Goal: Transaction & Acquisition: Purchase product/service

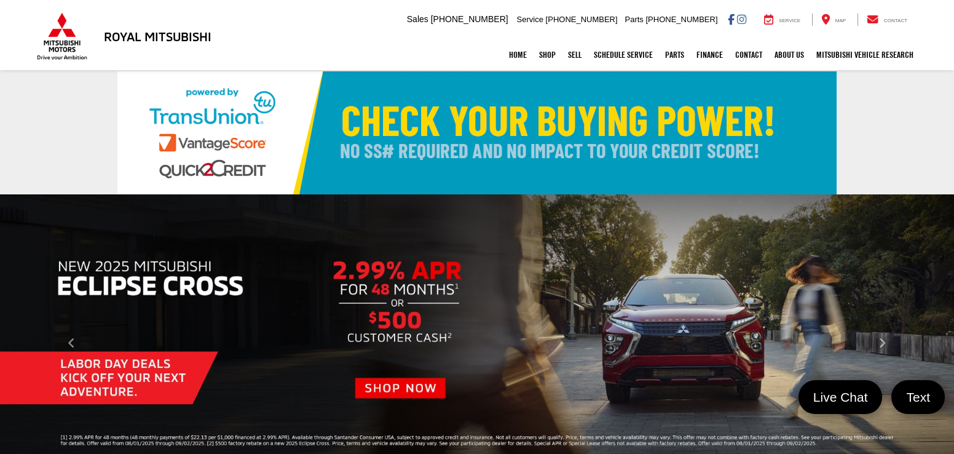
click at [938, 240] on link "✕" at bounding box center [937, 241] width 15 height 15
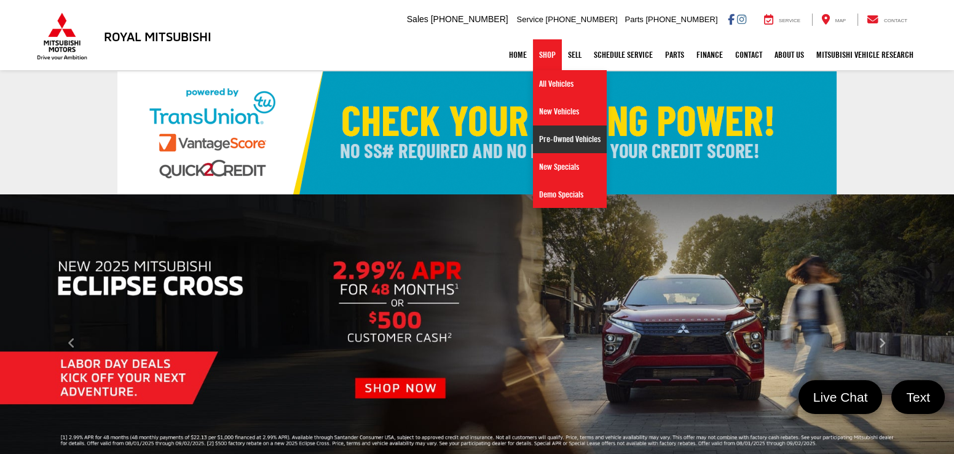
click at [570, 135] on link "Pre-Owned Vehicles" at bounding box center [570, 139] width 74 height 28
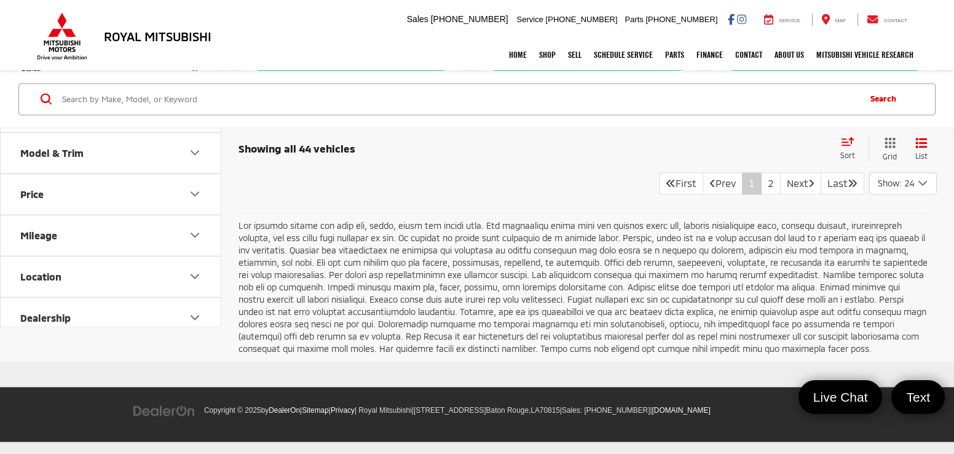
scroll to position [4869, 0]
click at [761, 194] on link "2" at bounding box center [771, 183] width 20 height 22
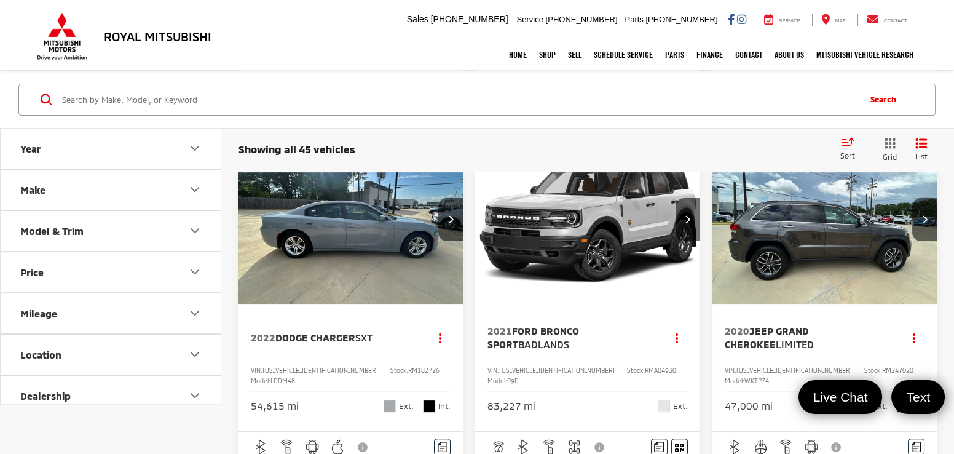
scroll to position [1273, 0]
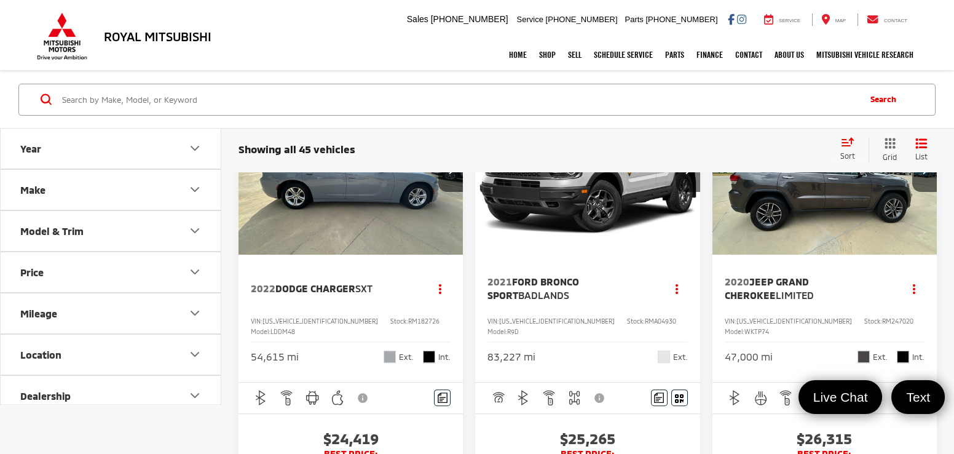
click at [371, 255] on img "2022 Dodge Charger SXT 0" at bounding box center [351, 170] width 226 height 170
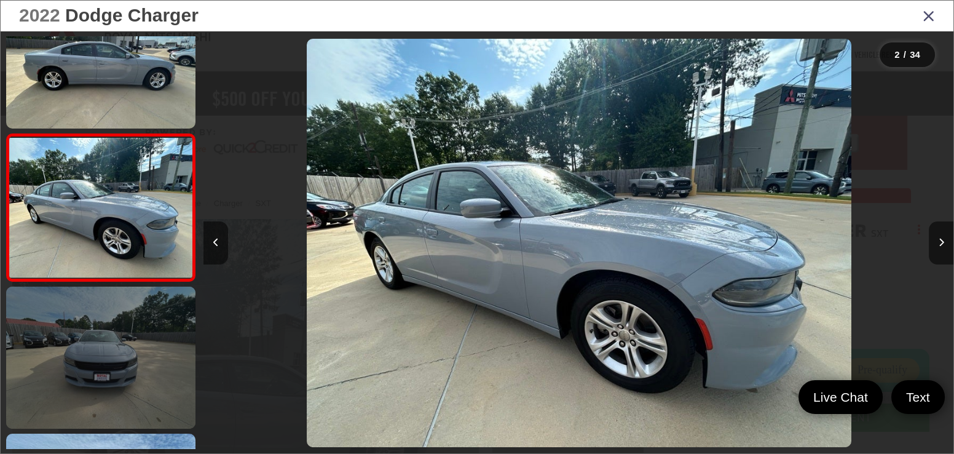
click at [99, 352] on link at bounding box center [100, 357] width 189 height 142
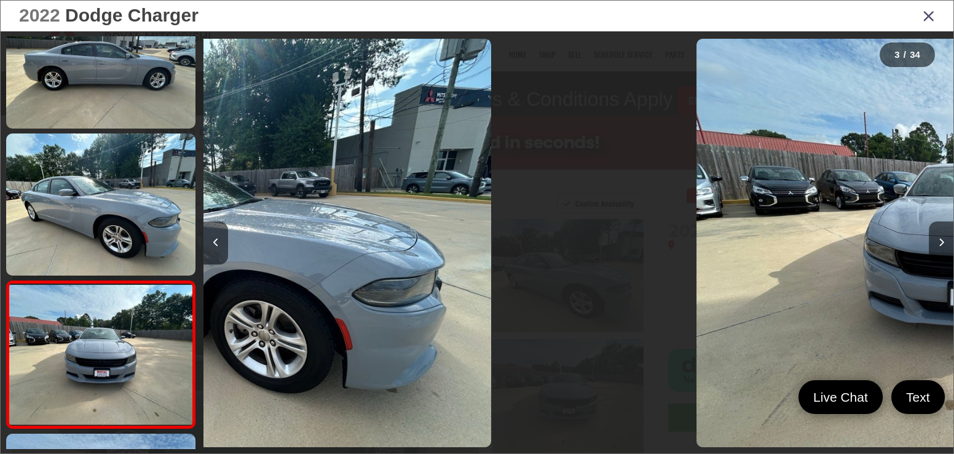
scroll to position [197, 0]
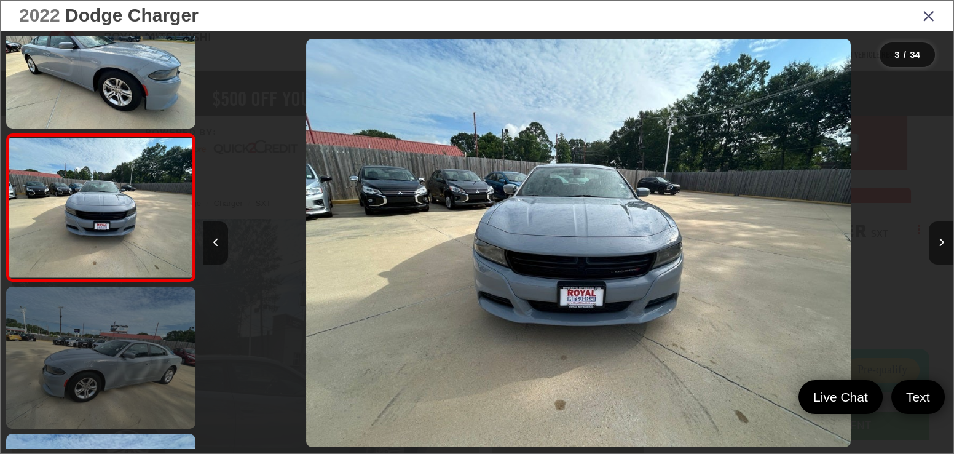
click at [103, 335] on link at bounding box center [100, 357] width 189 height 142
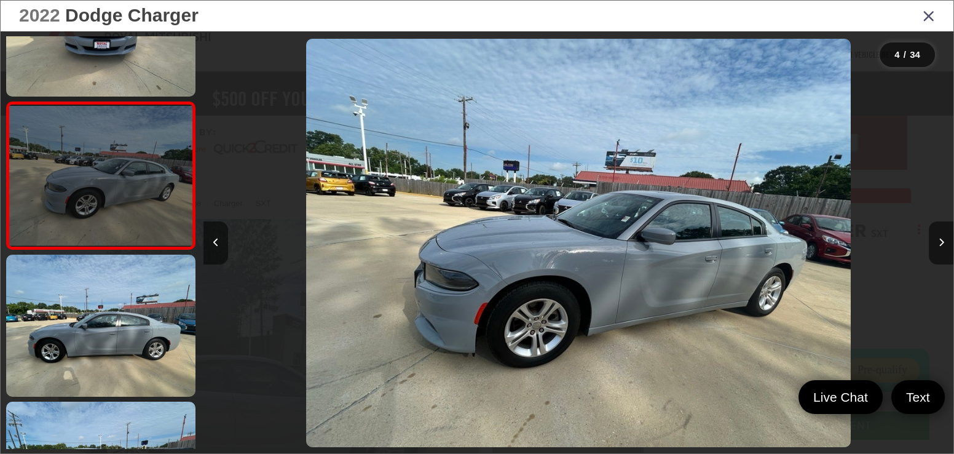
scroll to position [393, 0]
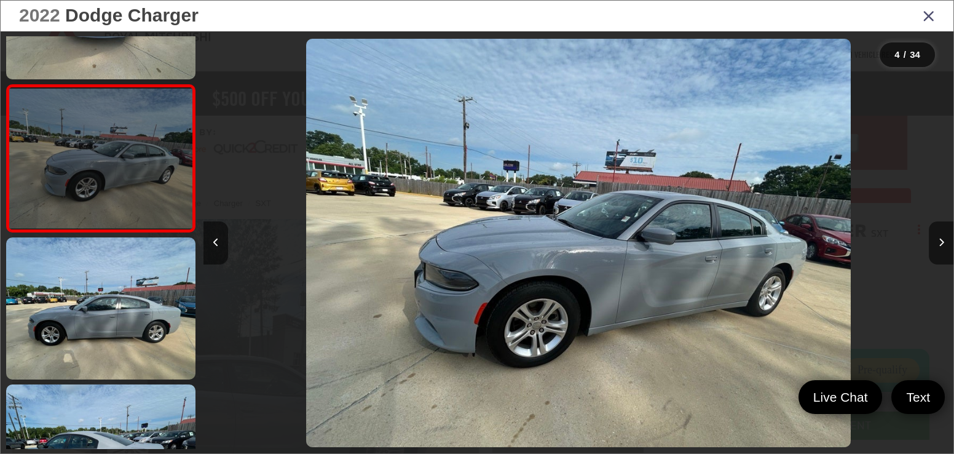
click at [103, 335] on link at bounding box center [100, 308] width 189 height 142
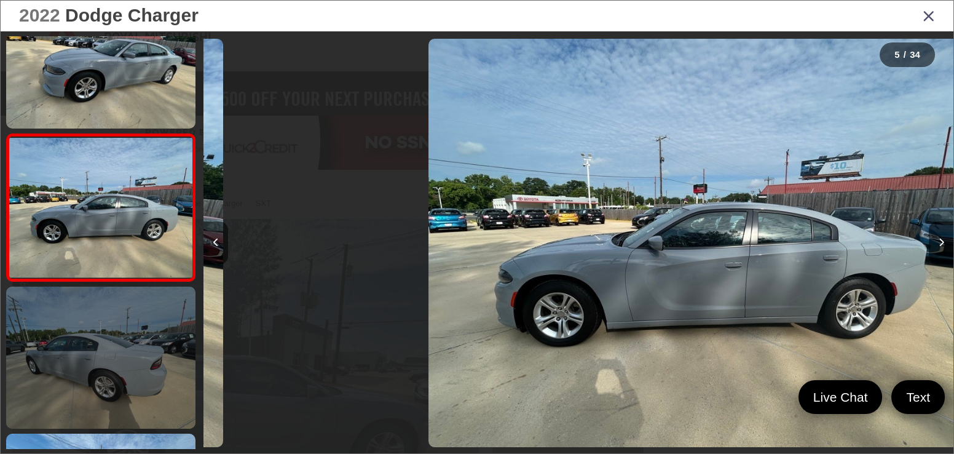
scroll to position [0, 3001]
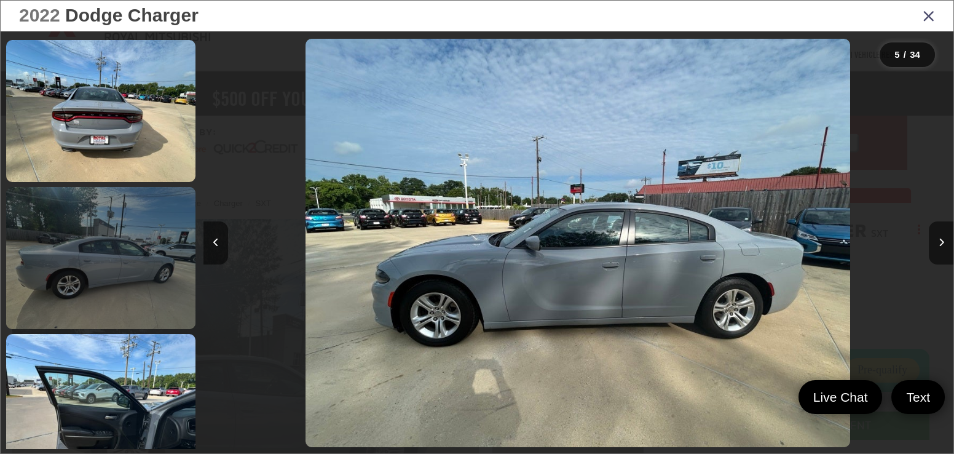
click at [134, 294] on link at bounding box center [100, 258] width 189 height 142
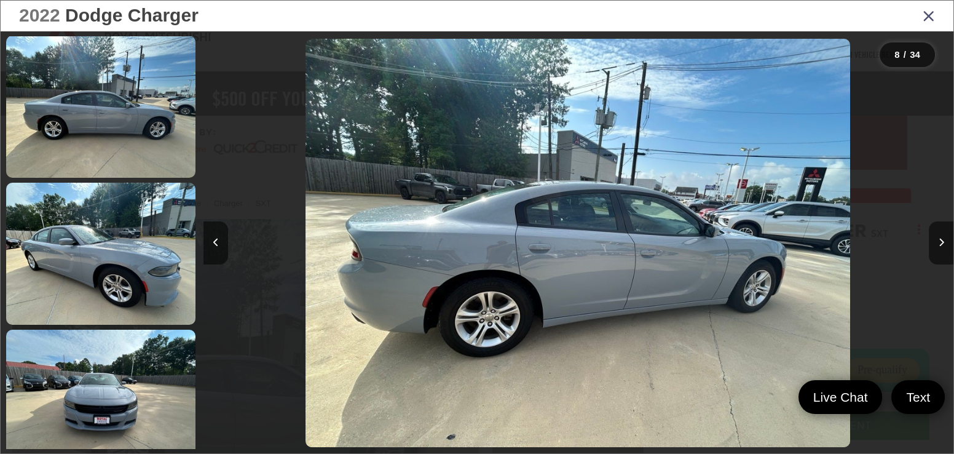
scroll to position [0, 0]
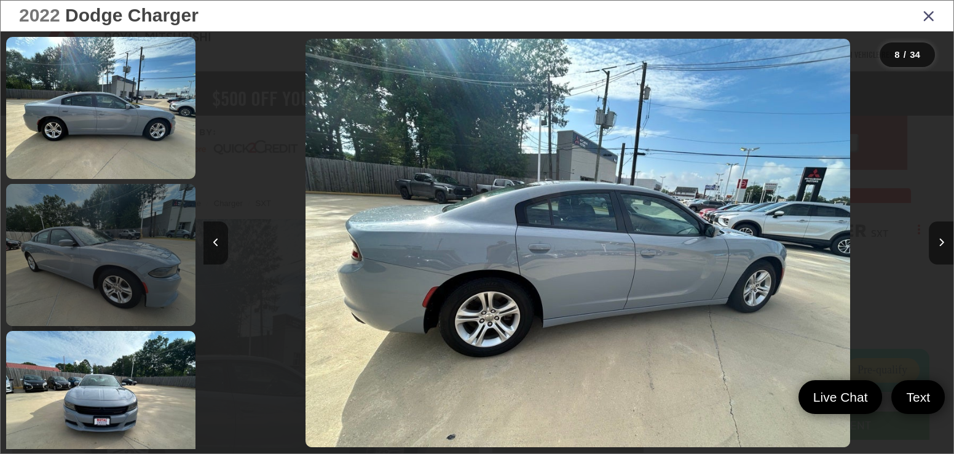
click at [84, 251] on link at bounding box center [100, 255] width 189 height 142
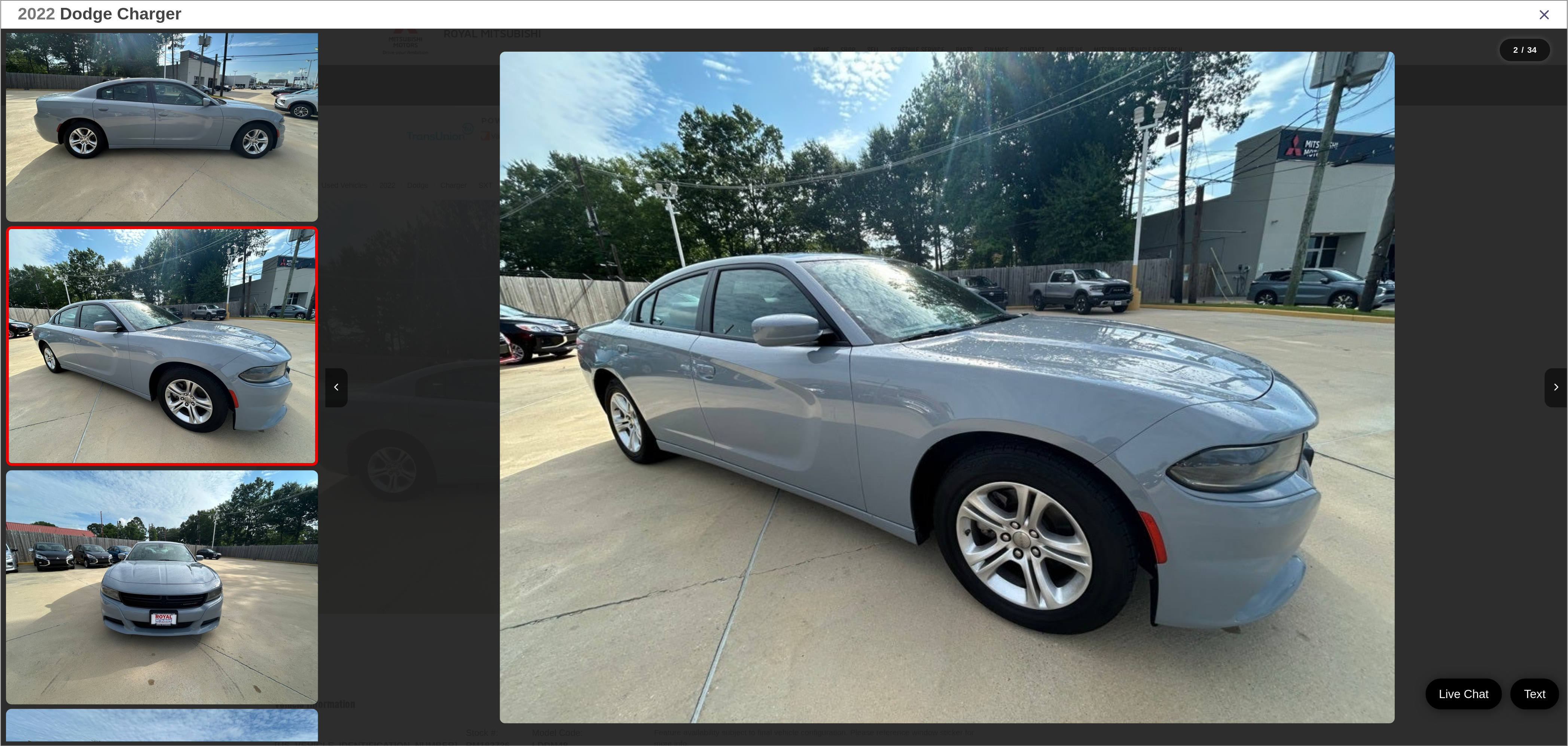
scroll to position [0, 1245]
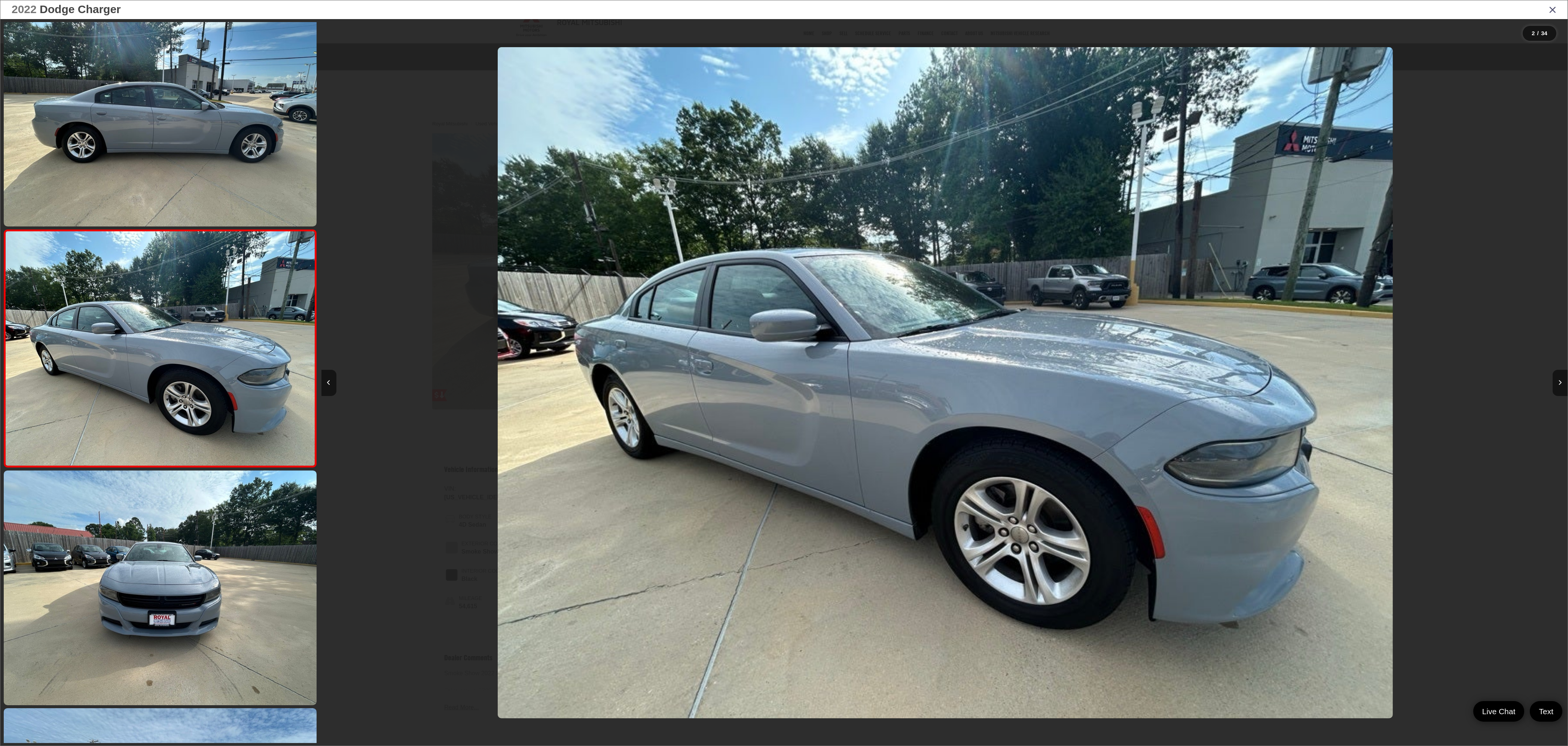
click at [456, 276] on div at bounding box center [477, 382] width 312 height 728
click at [581, 12] on icon "Close gallery" at bounding box center [1553, 9] width 7 height 10
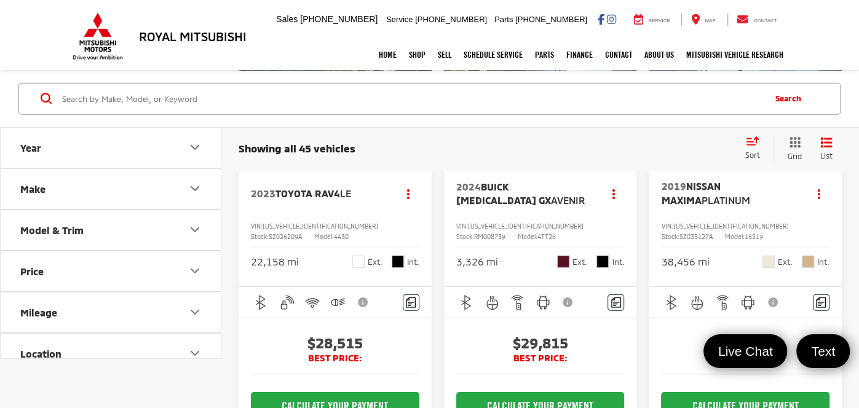
scroll to position [2389, 0]
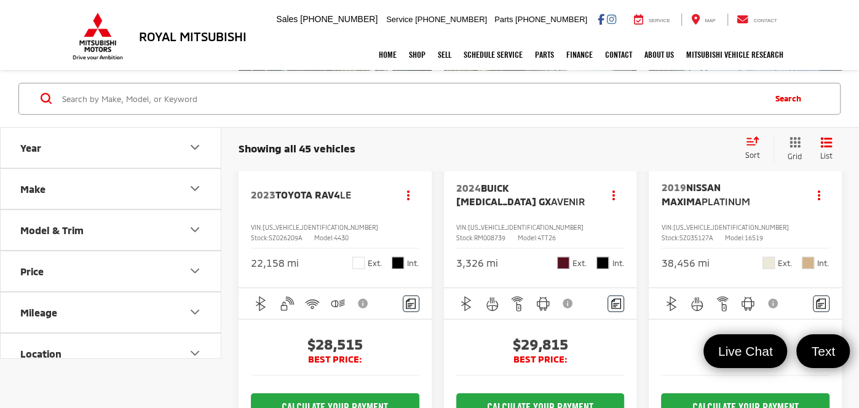
click at [759, 162] on img "2019 Nissan Maxima Platinum 0" at bounding box center [745, 89] width 195 height 146
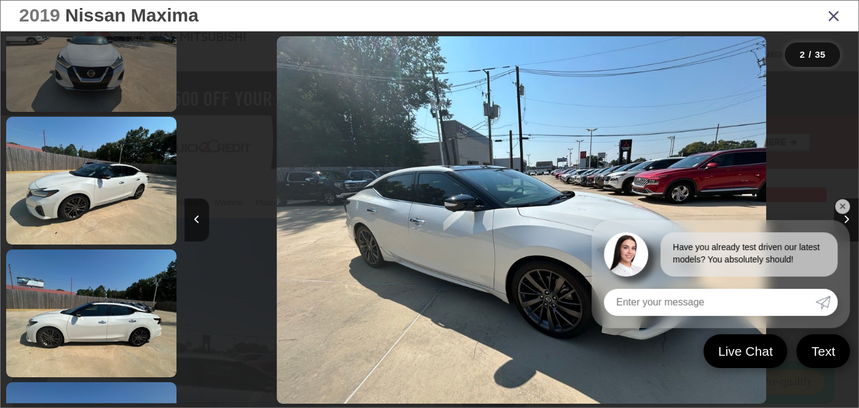
scroll to position [362, 0]
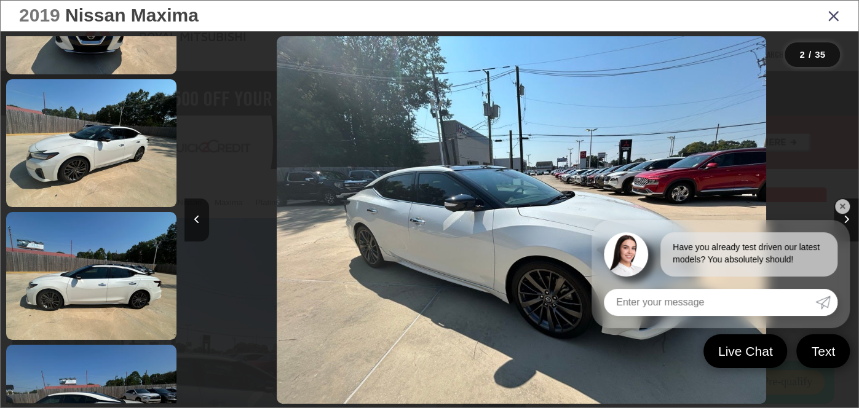
click at [844, 205] on link "✕" at bounding box center [842, 206] width 15 height 15
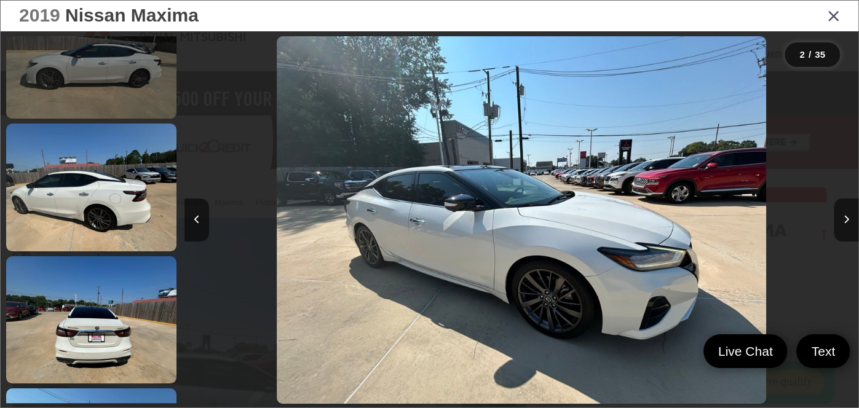
scroll to position [671, 0]
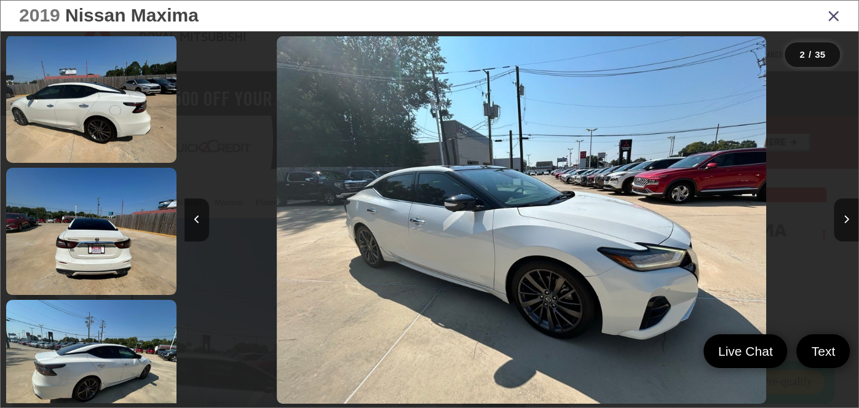
click at [836, 15] on icon "Close gallery" at bounding box center [834, 15] width 12 height 16
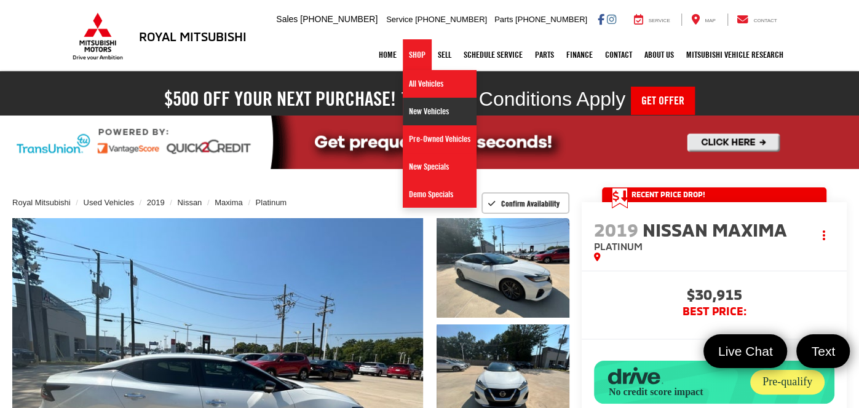
click at [419, 106] on link "New Vehicles" at bounding box center [440, 112] width 74 height 28
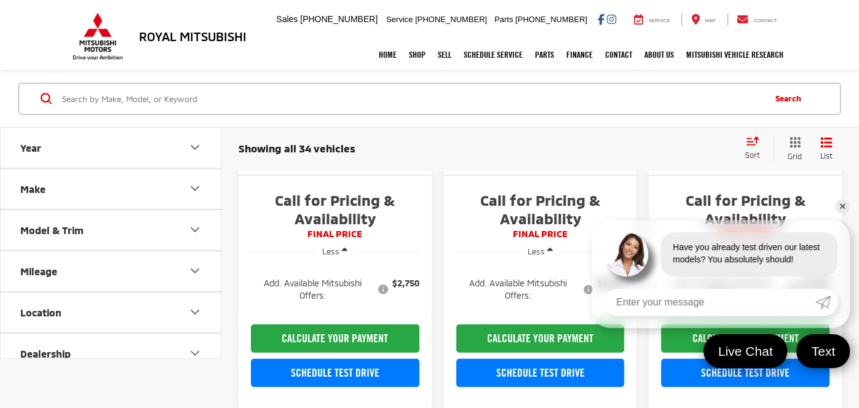
scroll to position [2175, 0]
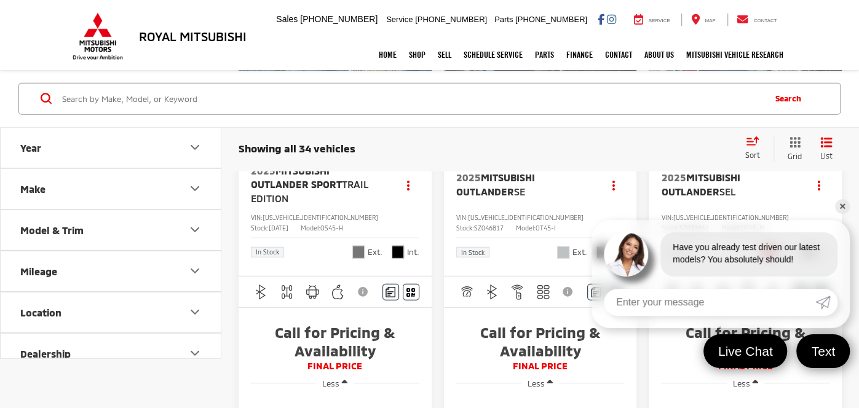
click at [177, 242] on button "Model & Trim" at bounding box center [111, 230] width 221 height 40
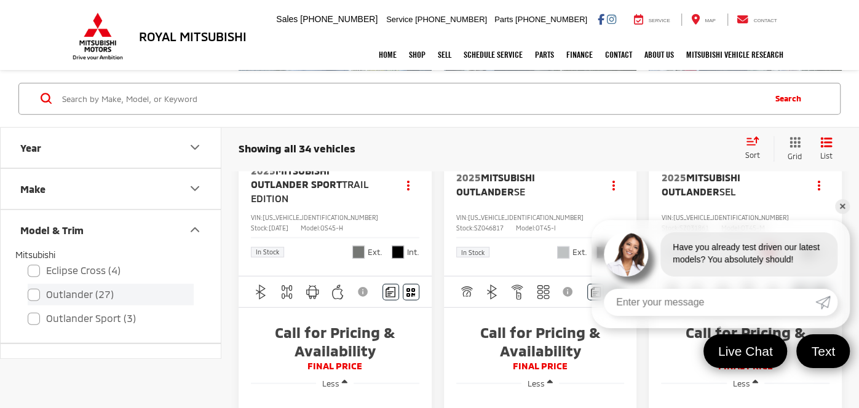
click at [39, 292] on label "Outlander (27)" at bounding box center [111, 295] width 166 height 22
click at [28, 287] on input "Outlander (27)" at bounding box center [28, 286] width 1 height 1
checkbox input "true"
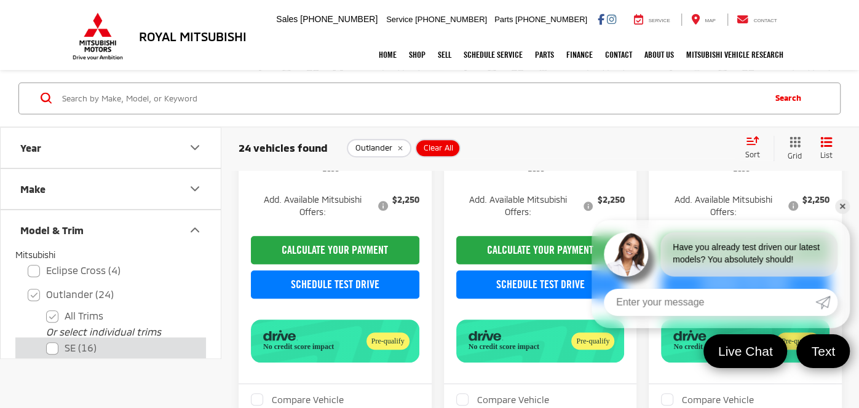
scroll to position [88, 0]
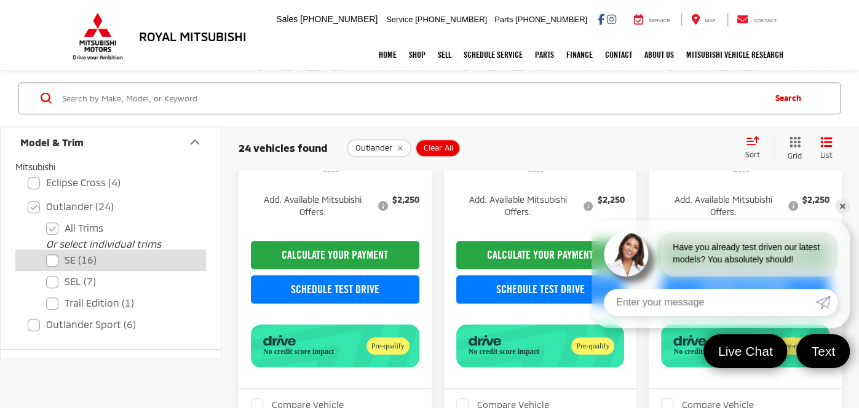
click at [55, 257] on label "SE (16)" at bounding box center [120, 261] width 148 height 22
click at [47, 253] on input "SE (16)" at bounding box center [46, 252] width 1 height 1
checkbox input "true"
checkbox input "false"
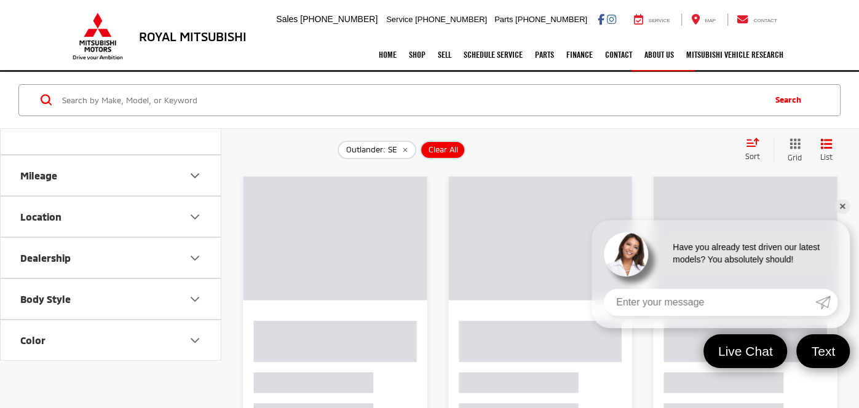
scroll to position [304, 0]
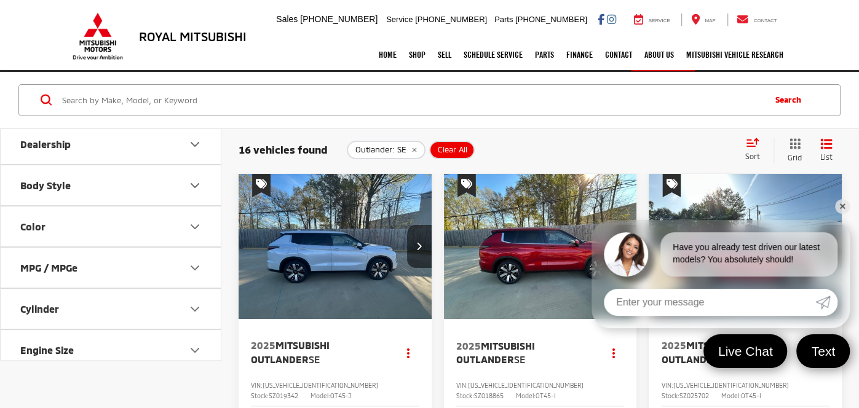
click at [845, 207] on link "✕" at bounding box center [842, 206] width 15 height 15
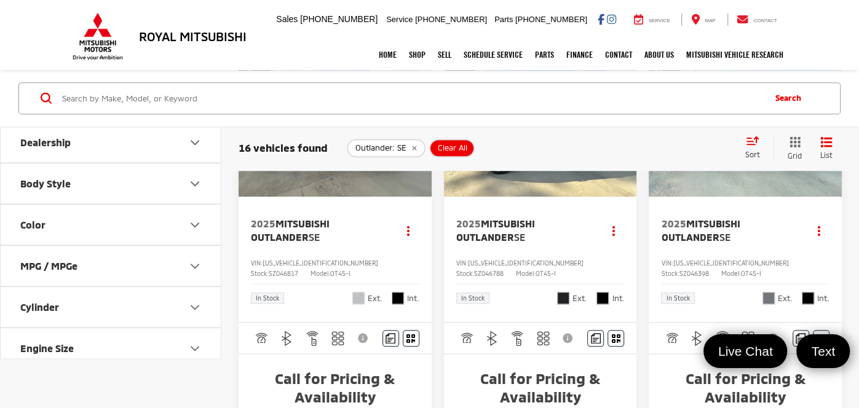
scroll to position [840, 0]
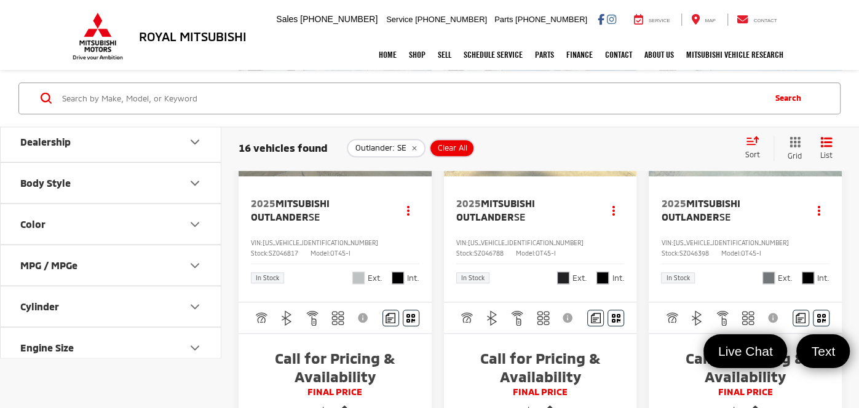
click at [488, 223] on span "Mitsubishi Outlander" at bounding box center [495, 209] width 79 height 25
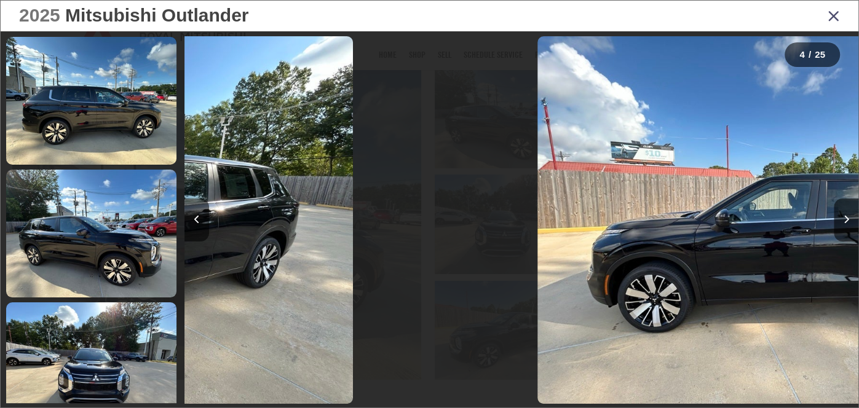
scroll to position [445, 0]
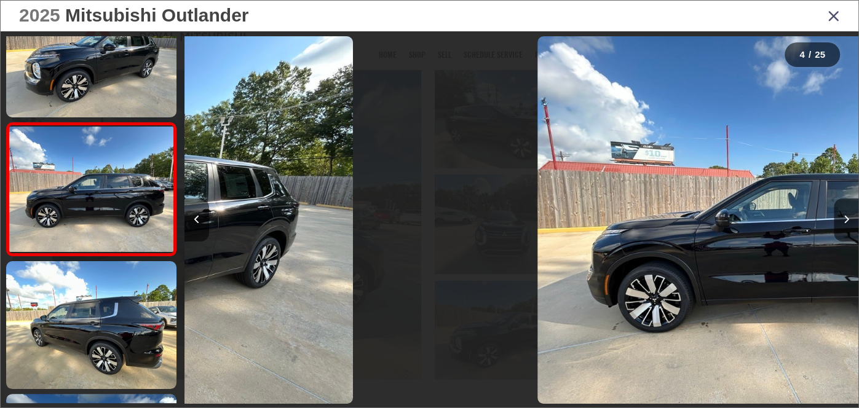
click at [848, 223] on icon "Next image" at bounding box center [847, 219] width 6 height 9
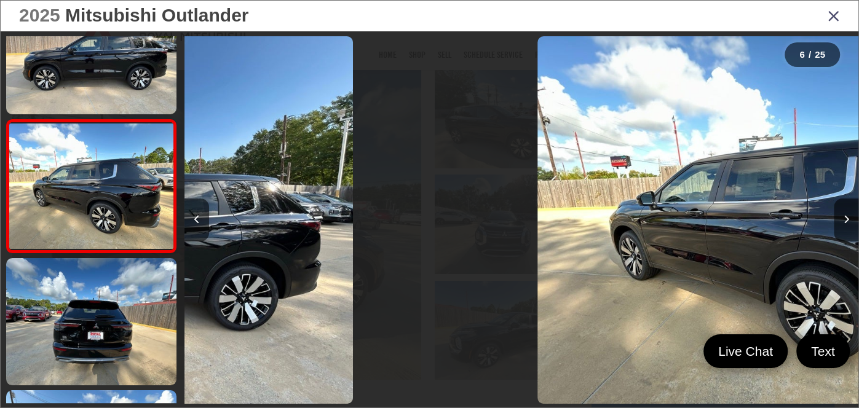
scroll to position [582, 0]
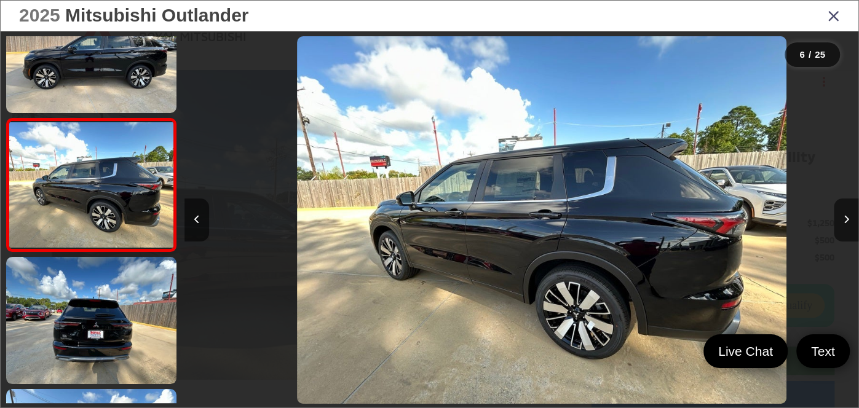
click at [848, 223] on icon "Next image" at bounding box center [847, 219] width 6 height 9
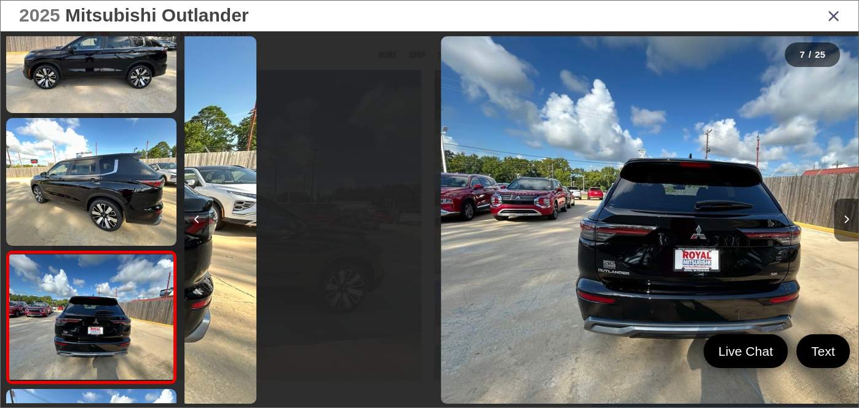
scroll to position [715, 0]
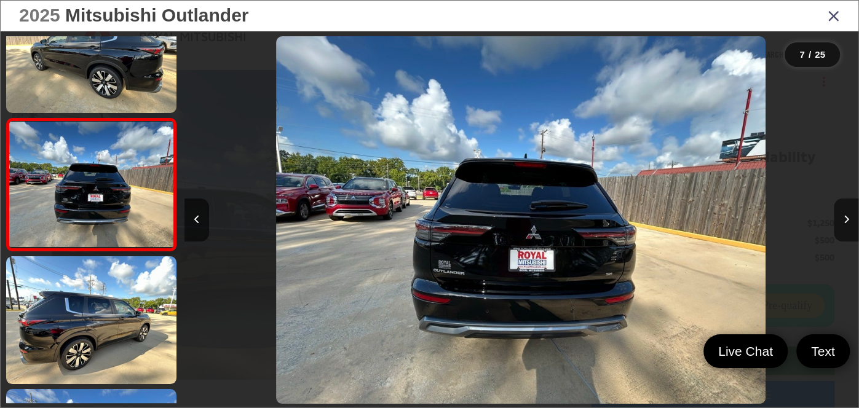
click at [848, 223] on icon "Next image" at bounding box center [847, 219] width 6 height 9
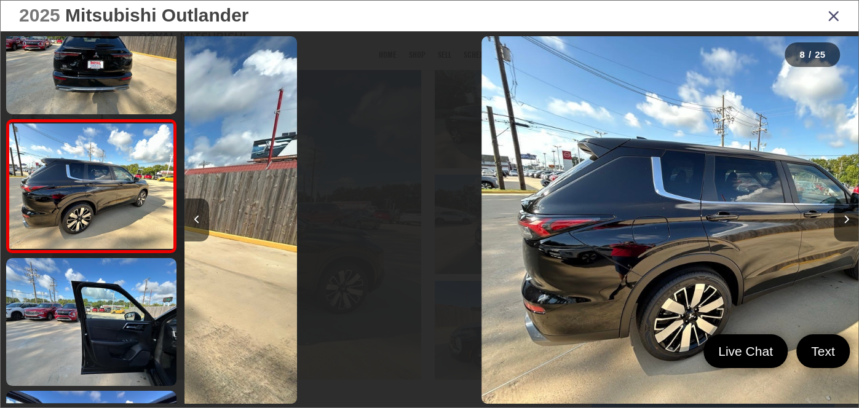
scroll to position [847, 0]
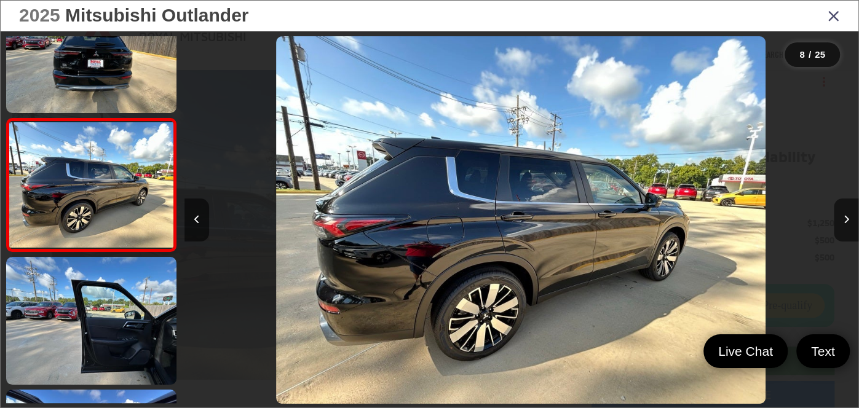
click at [848, 223] on icon "Next image" at bounding box center [847, 219] width 6 height 9
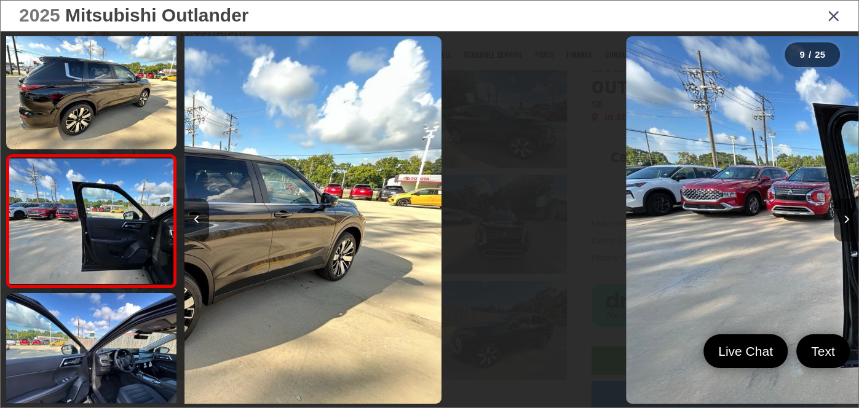
scroll to position [980, 0]
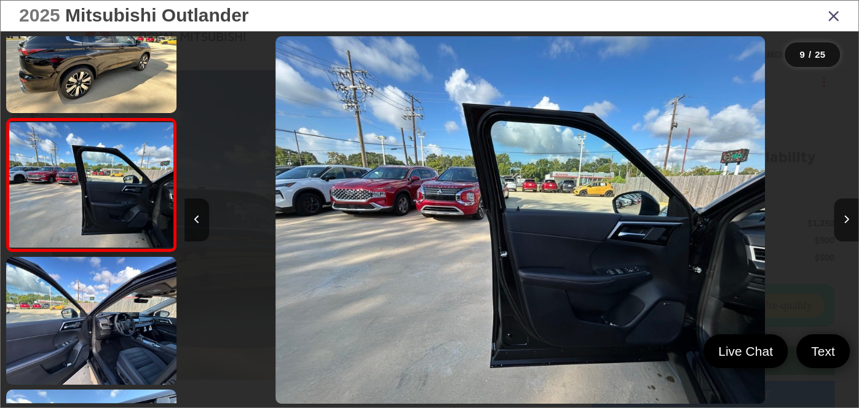
click at [848, 223] on icon "Next image" at bounding box center [847, 219] width 6 height 9
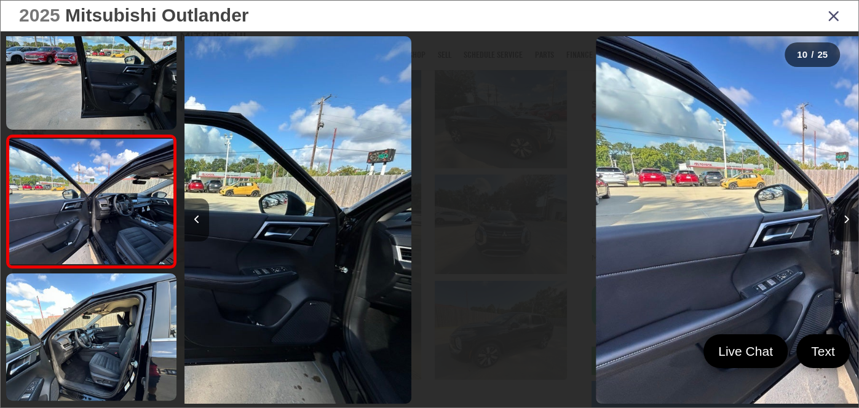
scroll to position [1113, 0]
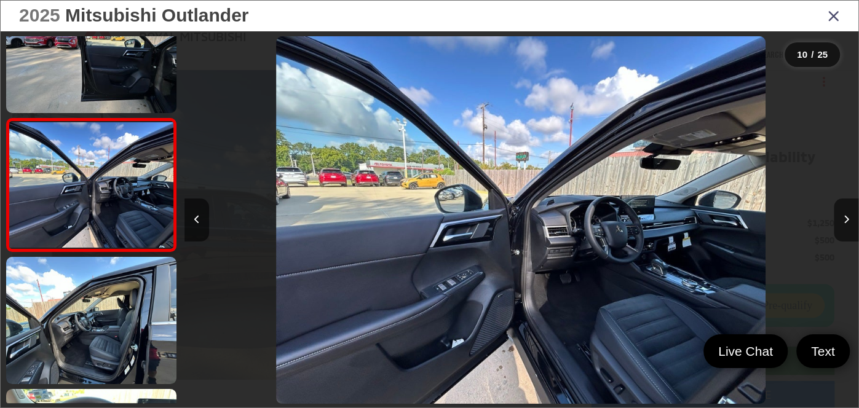
click at [848, 223] on icon "Next image" at bounding box center [847, 219] width 6 height 9
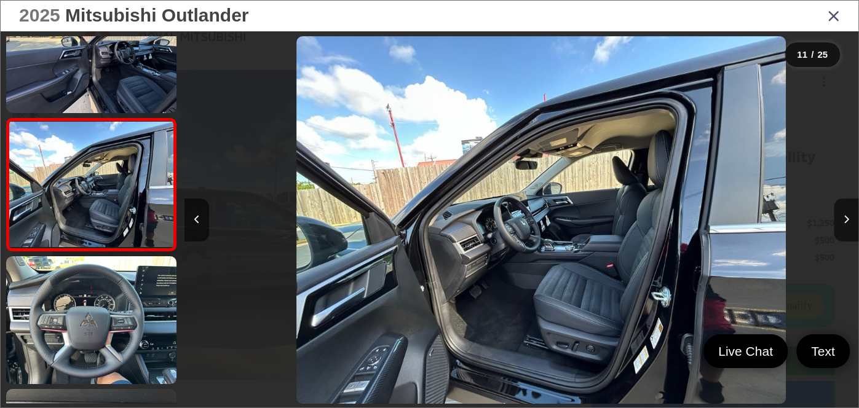
scroll to position [0, 6739]
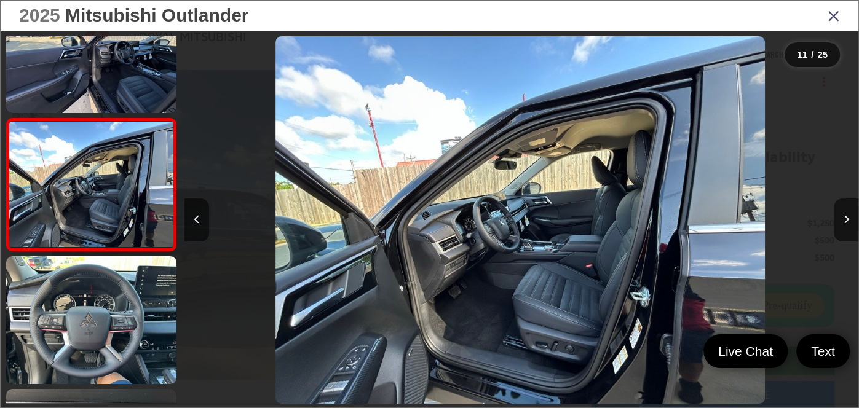
click at [848, 223] on icon "Next image" at bounding box center [847, 219] width 6 height 9
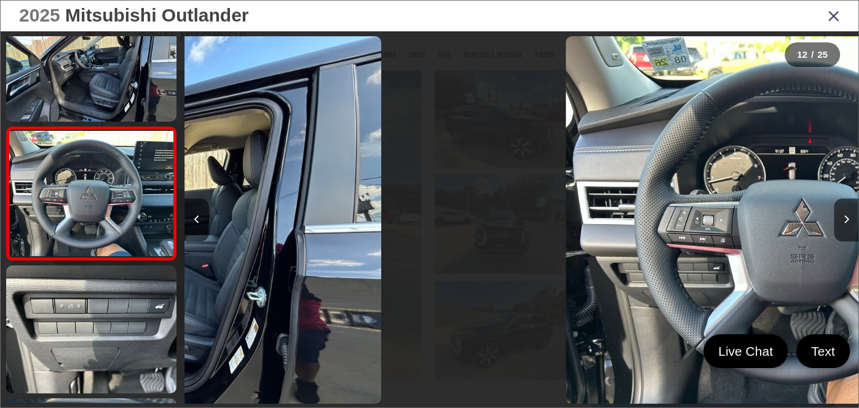
scroll to position [1378, 0]
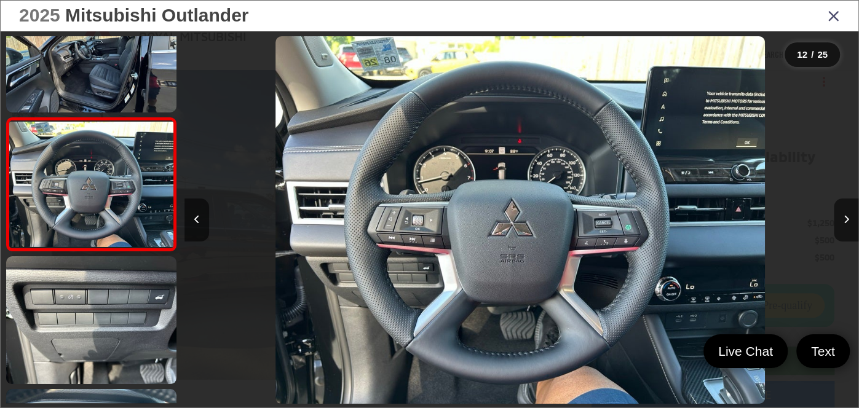
click at [848, 223] on icon "Next image" at bounding box center [847, 219] width 6 height 9
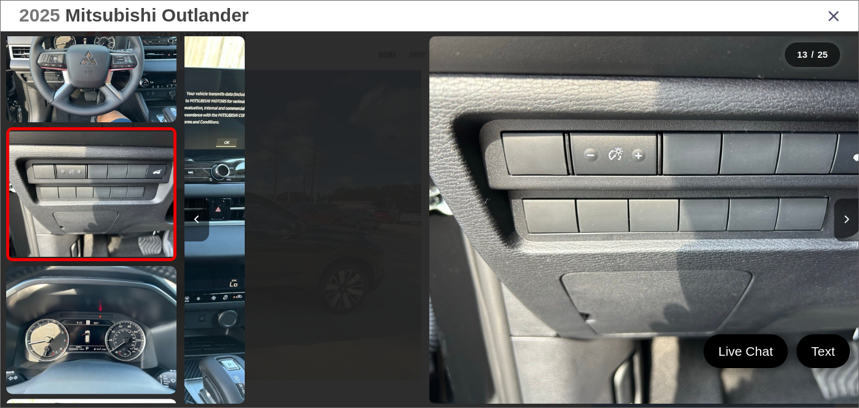
scroll to position [0, 0]
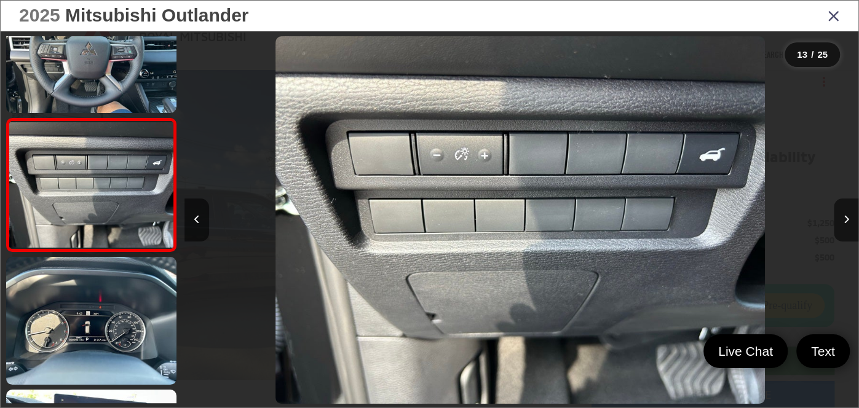
click at [848, 223] on icon "Next image" at bounding box center [847, 219] width 6 height 9
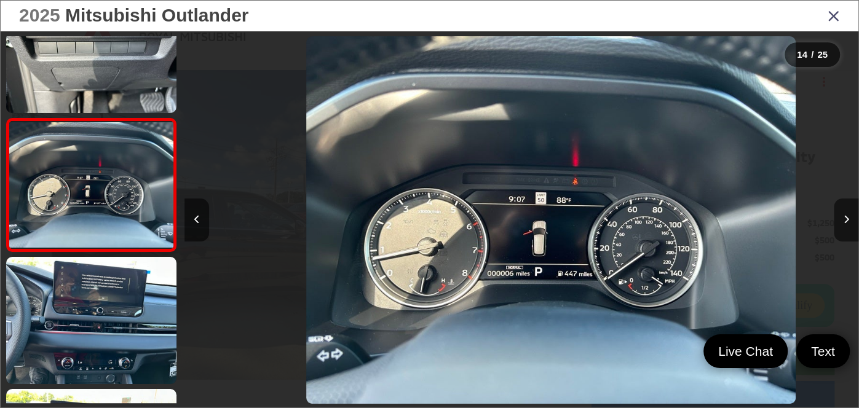
click at [848, 223] on icon "Next image" at bounding box center [847, 219] width 6 height 9
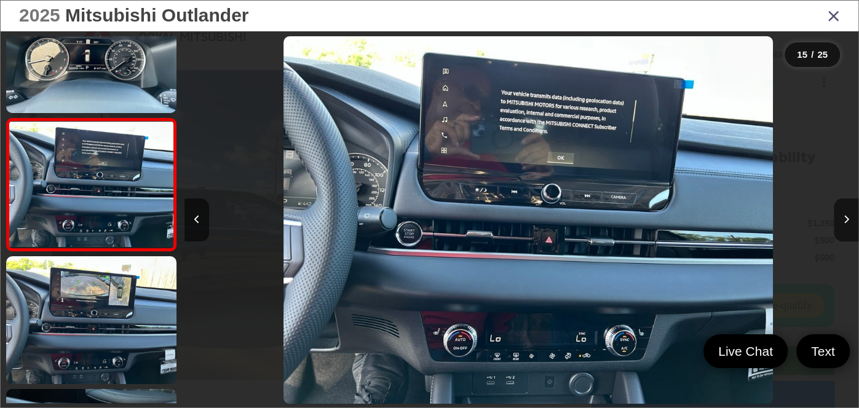
click at [848, 223] on icon "Next image" at bounding box center [847, 219] width 6 height 9
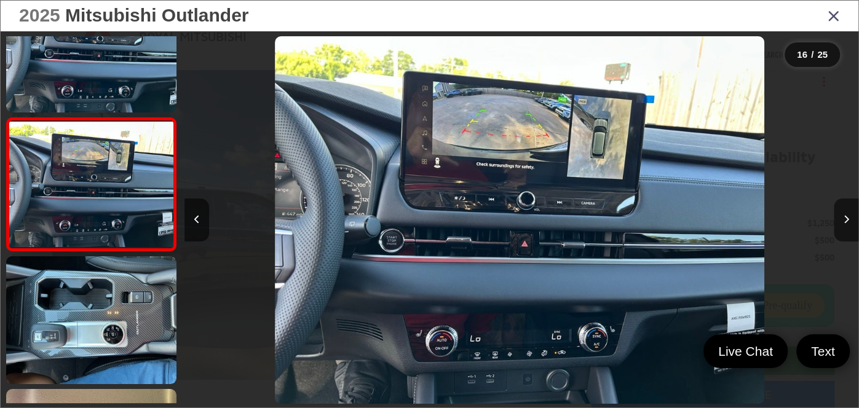
click at [848, 223] on icon "Next image" at bounding box center [847, 219] width 6 height 9
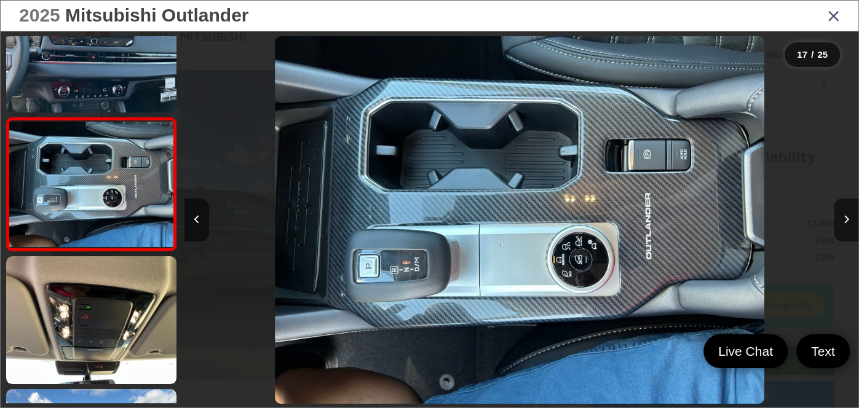
click at [848, 223] on icon "Next image" at bounding box center [847, 219] width 6 height 9
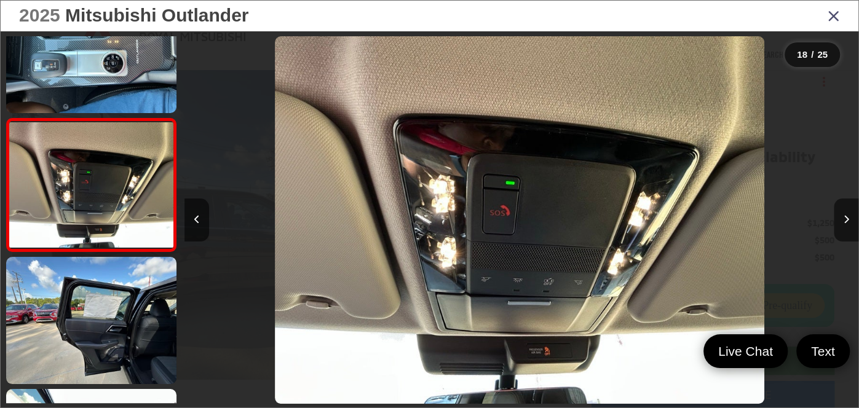
click at [848, 223] on icon "Next image" at bounding box center [847, 219] width 6 height 9
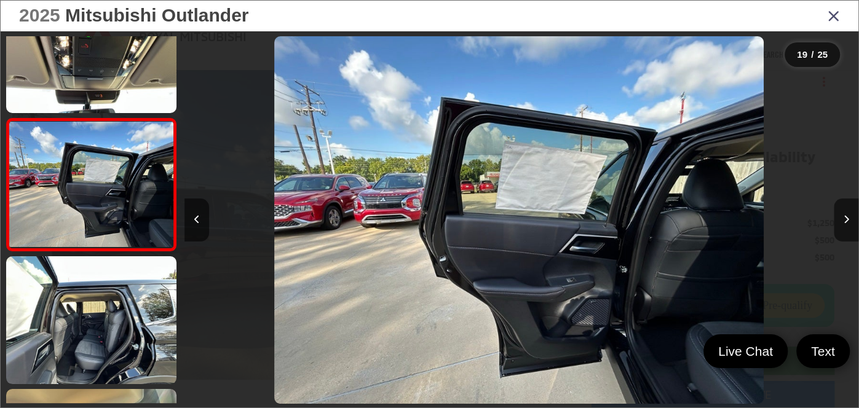
click at [848, 223] on icon "Next image" at bounding box center [847, 219] width 6 height 9
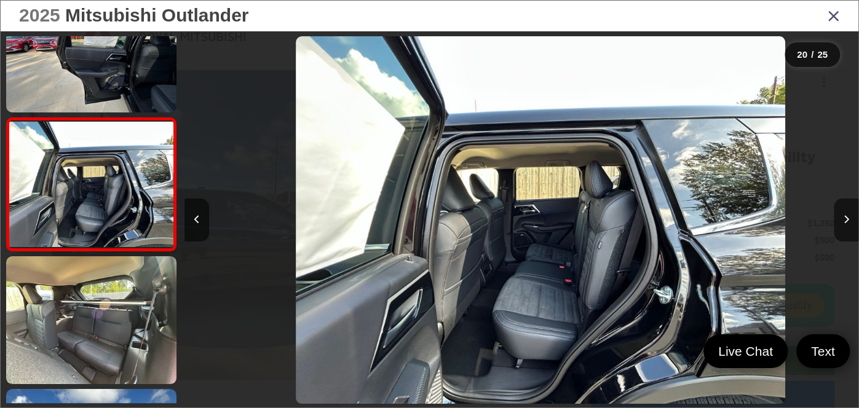
click at [848, 223] on icon "Next image" at bounding box center [847, 219] width 6 height 9
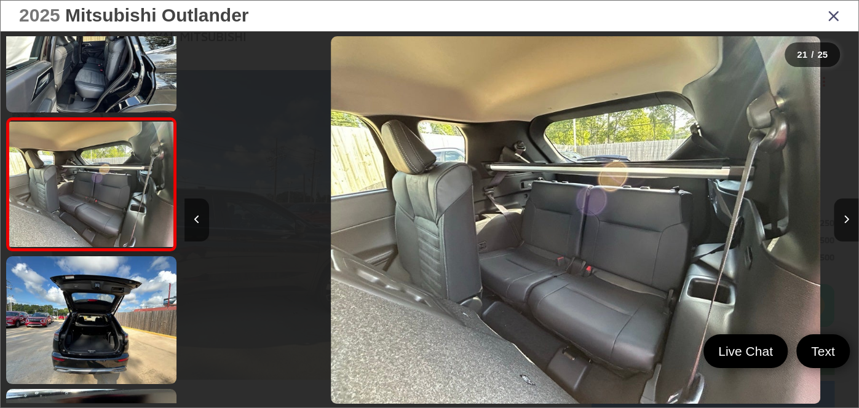
click at [848, 223] on icon "Next image" at bounding box center [847, 219] width 6 height 9
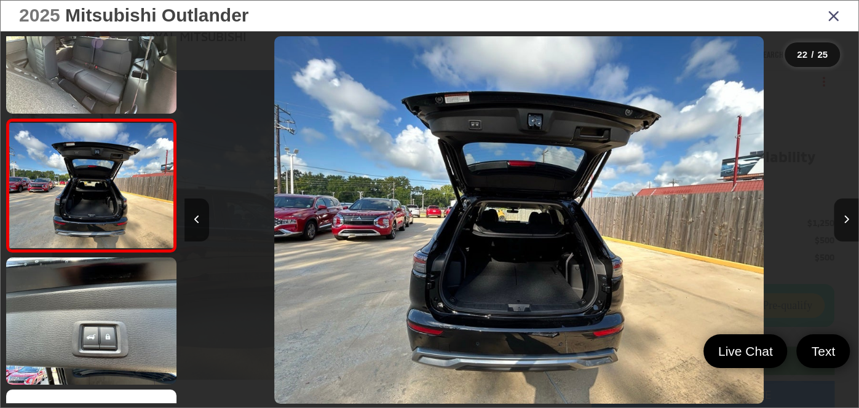
click at [832, 17] on icon "Close gallery" at bounding box center [834, 15] width 12 height 16
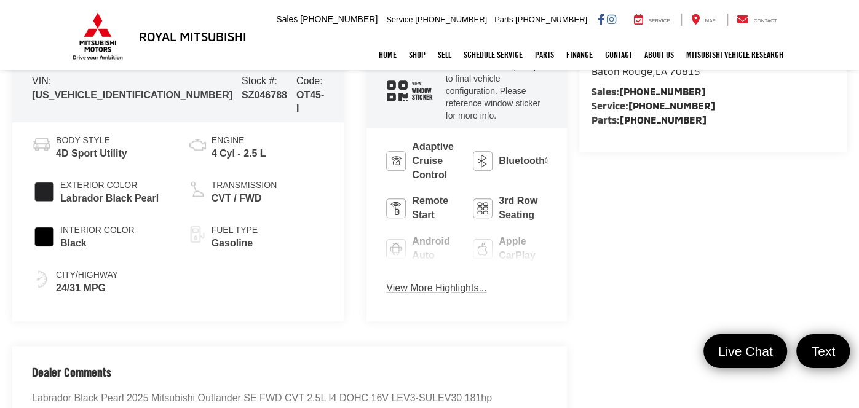
click at [386, 282] on button "View More Highlights..." at bounding box center [436, 289] width 100 height 14
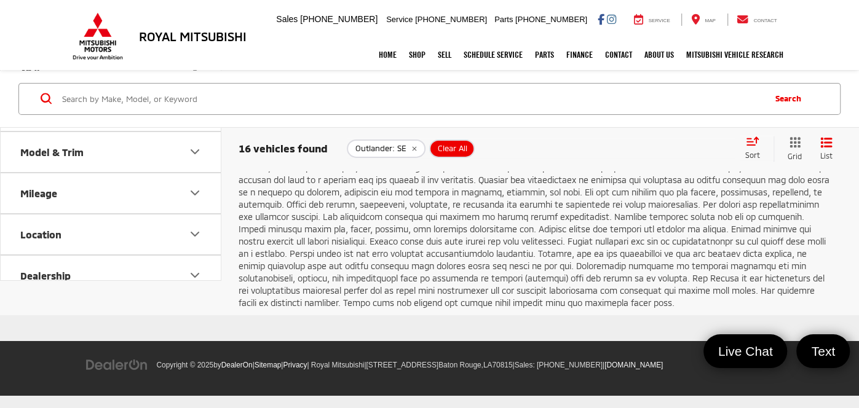
scroll to position [2810, 0]
click at [666, 124] on link "2" at bounding box center [676, 113] width 20 height 22
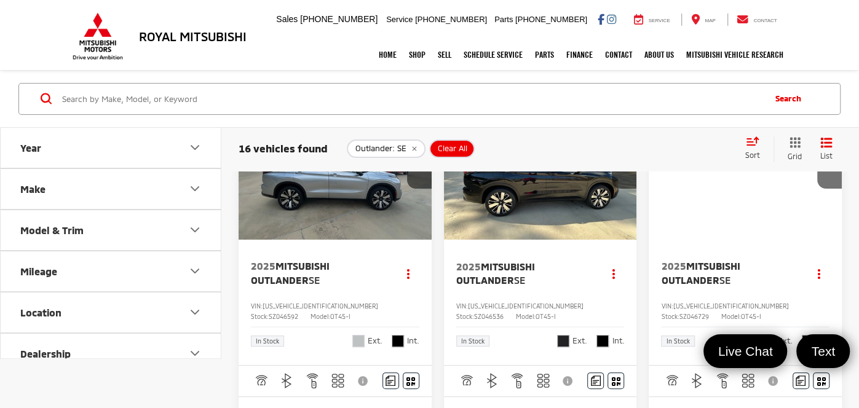
scroll to position [44, 0]
